Goal: Information Seeking & Learning: Understand process/instructions

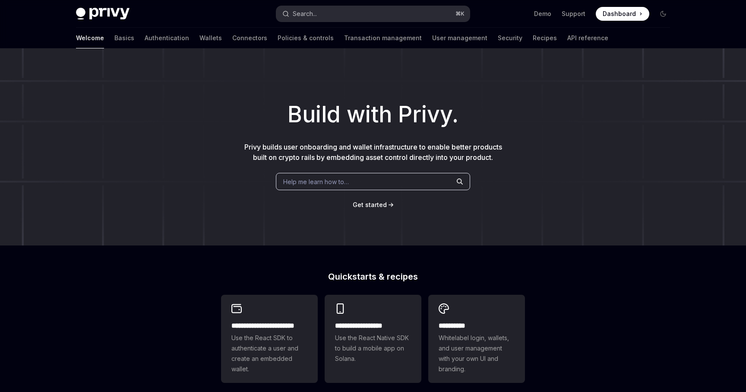
click at [316, 14] on div "Search..." at bounding box center [305, 14] width 24 height 10
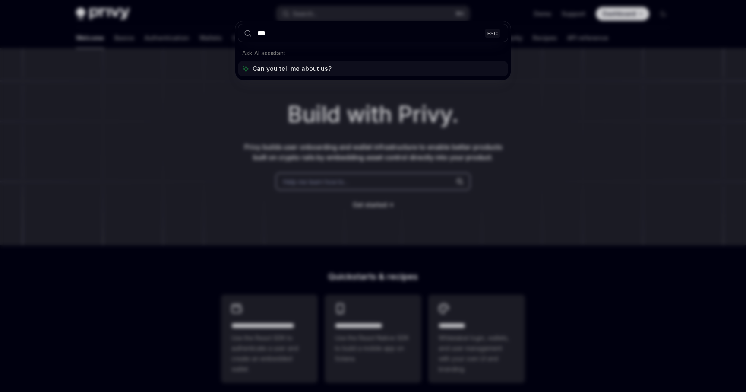
type input "****"
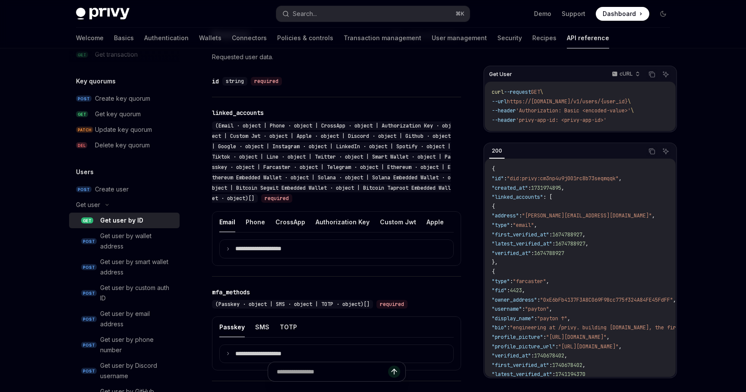
scroll to position [396, 0]
click at [227, 250] on icon at bounding box center [228, 248] width 4 height 4
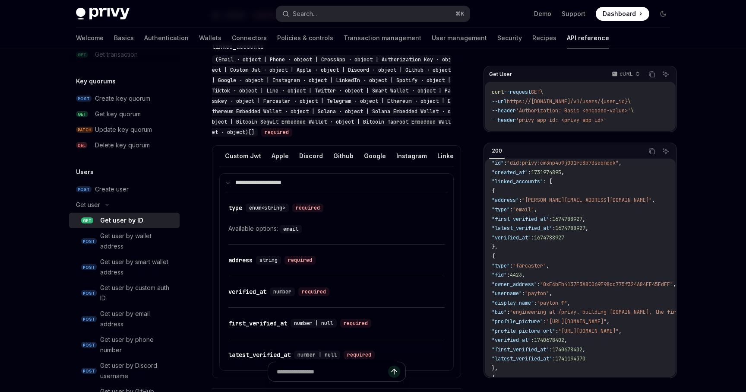
scroll to position [0, 167]
click at [354, 154] on button "Google" at bounding box center [363, 156] width 22 height 20
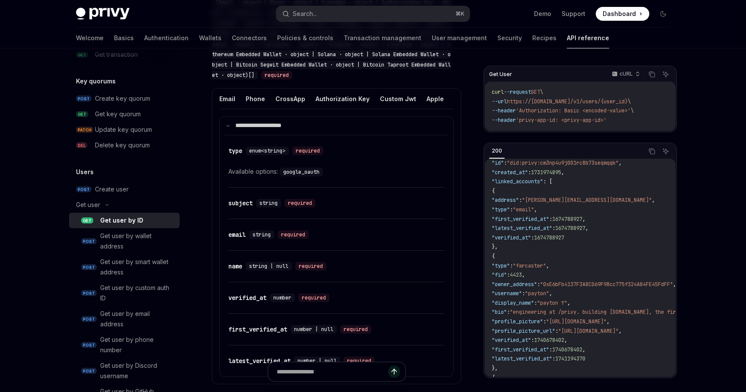
scroll to position [510, 0]
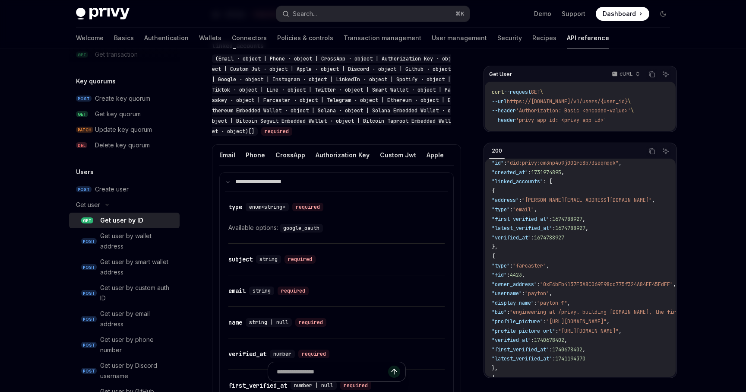
scroll to position [462, 0]
click at [224, 153] on button "Email" at bounding box center [227, 156] width 16 height 20
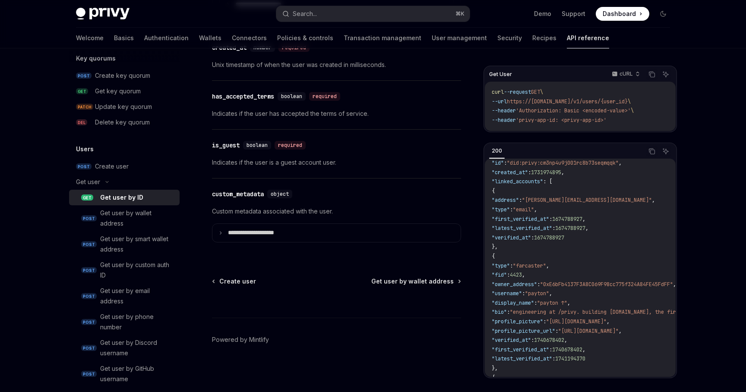
scroll to position [622, 0]
click at [129, 196] on div "Get user by ID" at bounding box center [121, 198] width 43 height 10
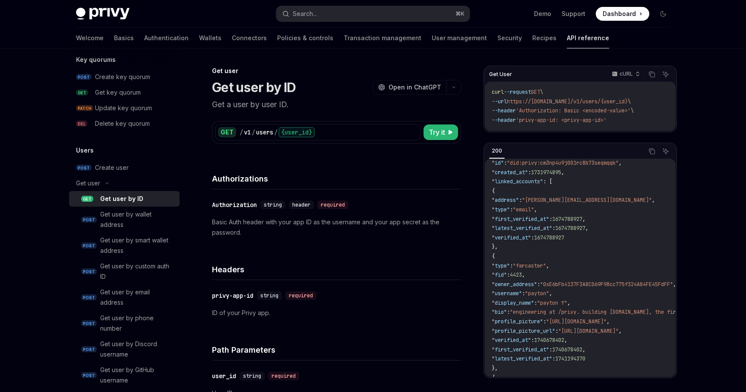
type textarea "*"
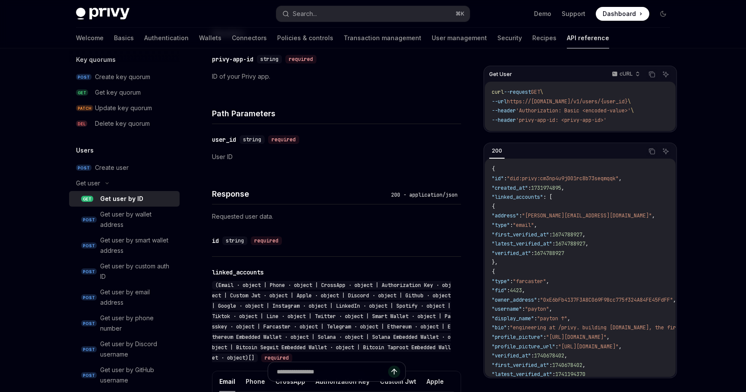
scroll to position [237, 0]
